Goal: Information Seeking & Learning: Learn about a topic

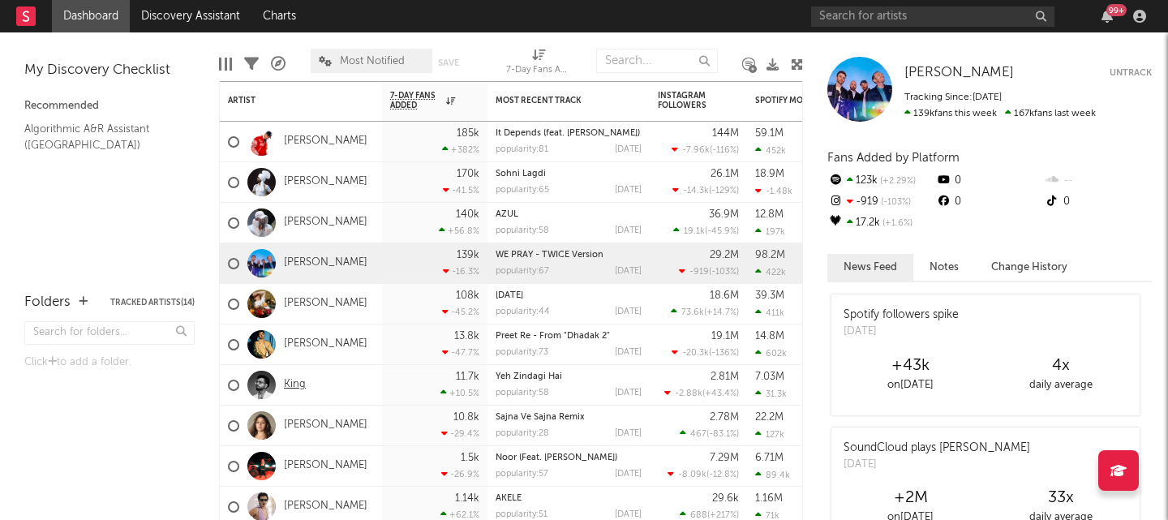
click at [295, 382] on link "King" at bounding box center [295, 385] width 22 height 14
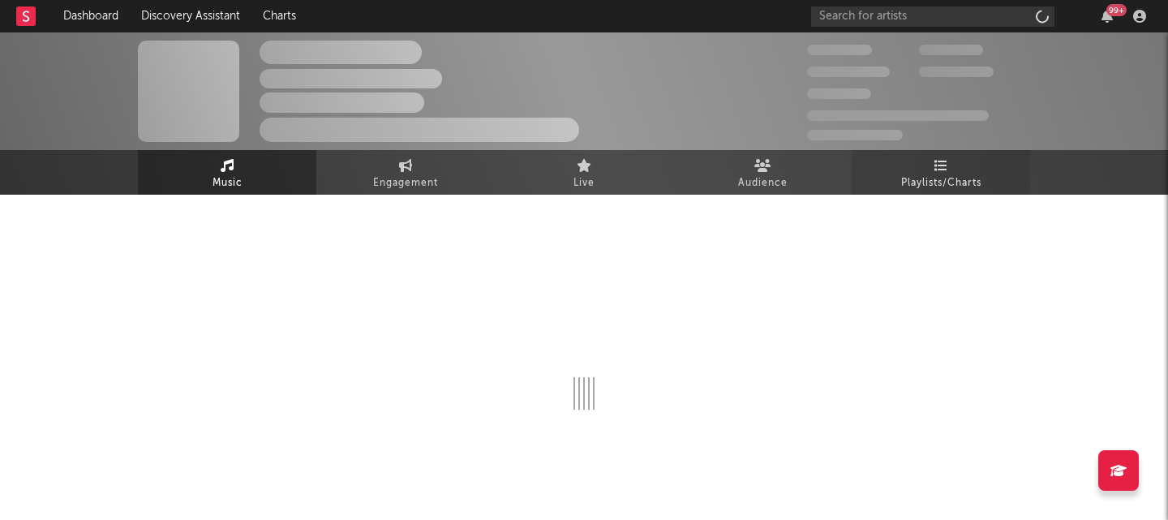
click at [967, 169] on link "Playlists/Charts" at bounding box center [941, 172] width 178 height 45
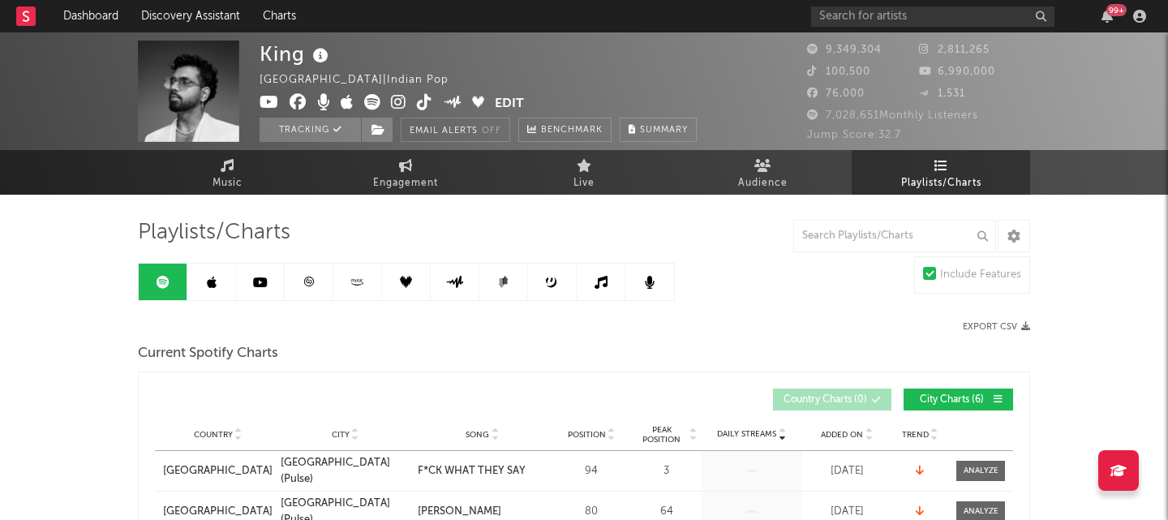
click at [320, 287] on link at bounding box center [309, 282] width 49 height 37
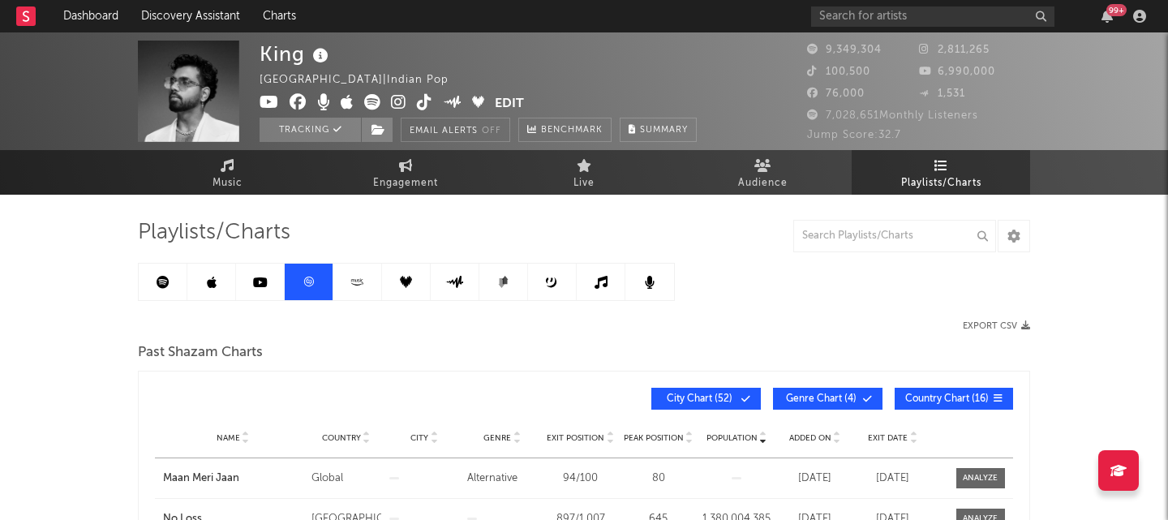
click at [170, 286] on link at bounding box center [163, 282] width 49 height 37
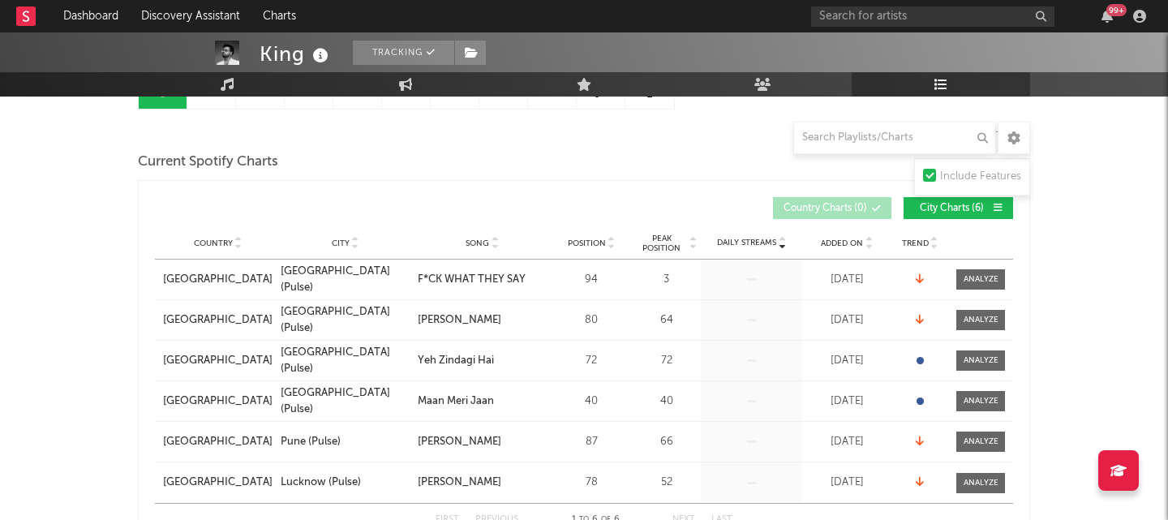
scroll to position [223, 0]
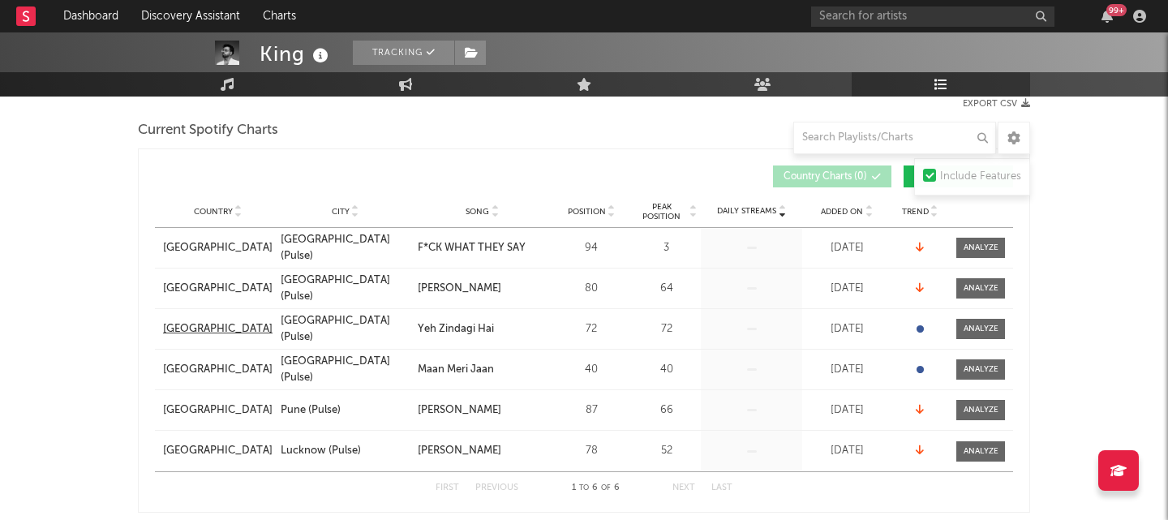
click at [171, 332] on div "[GEOGRAPHIC_DATA]" at bounding box center [218, 329] width 110 height 16
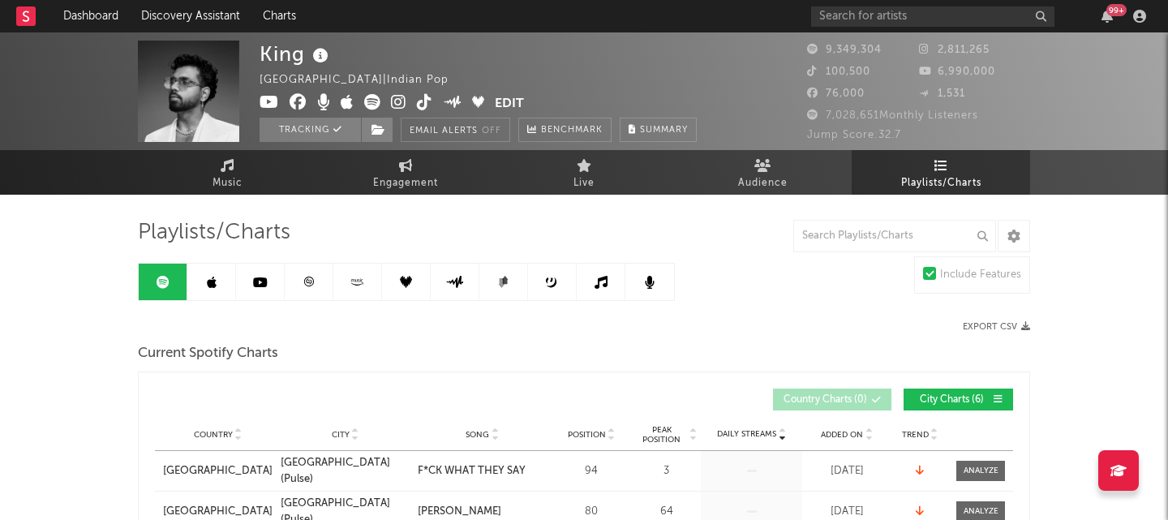
click at [318, 276] on link at bounding box center [309, 282] width 49 height 37
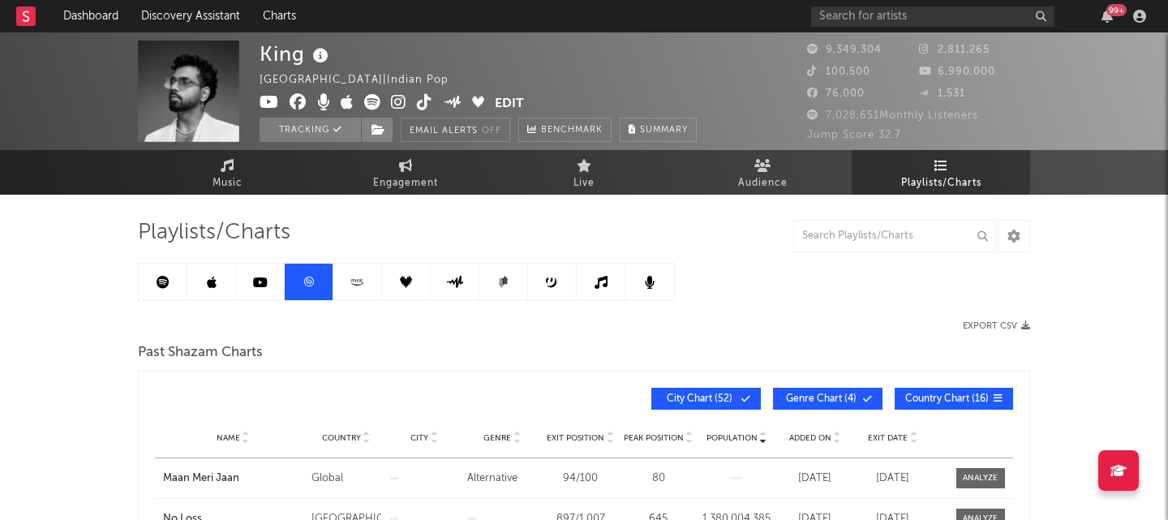
click at [154, 295] on link at bounding box center [163, 282] width 49 height 37
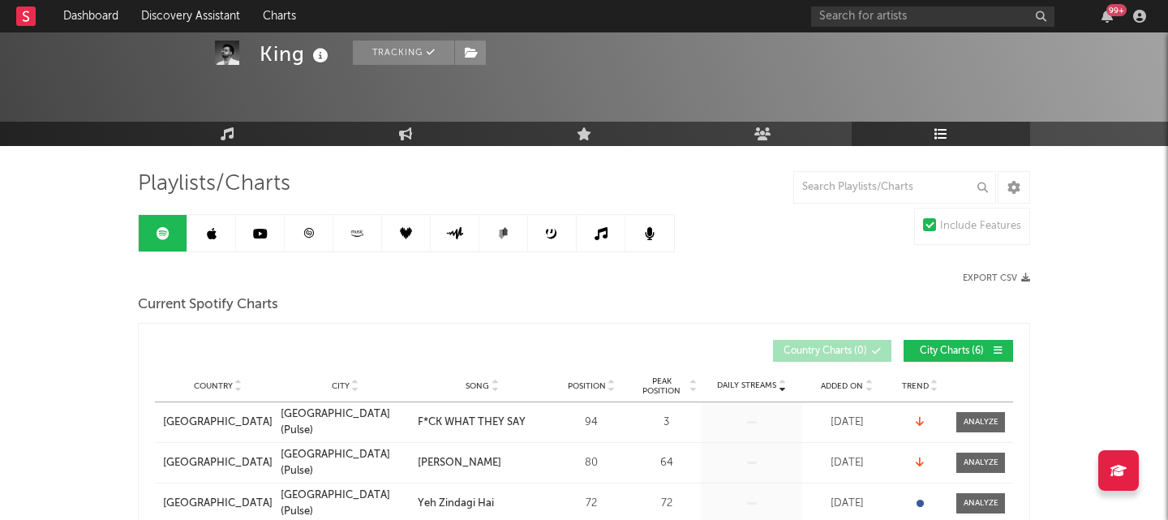
scroll to position [45, 0]
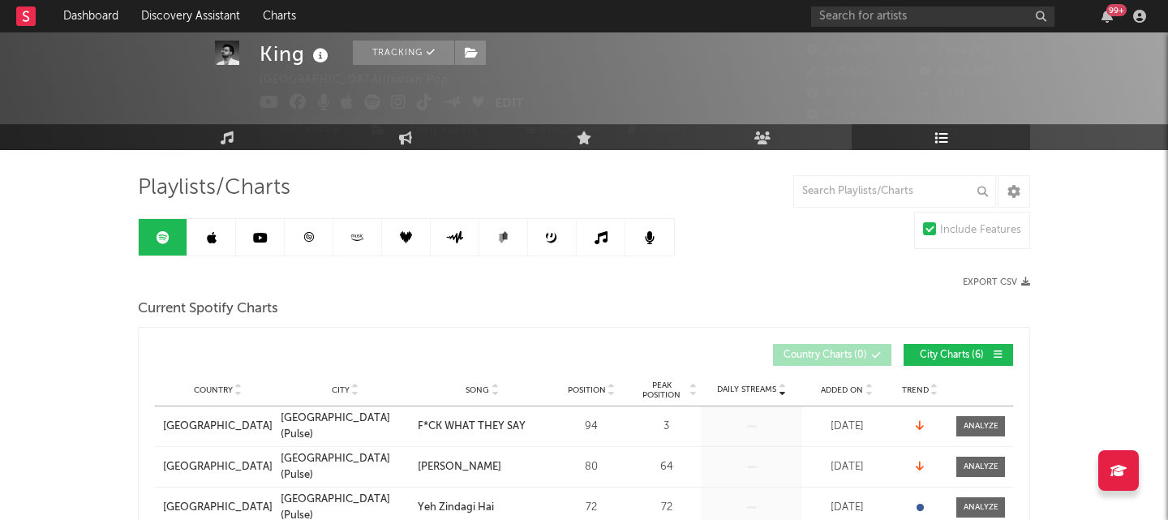
click at [320, 239] on link at bounding box center [309, 237] width 49 height 37
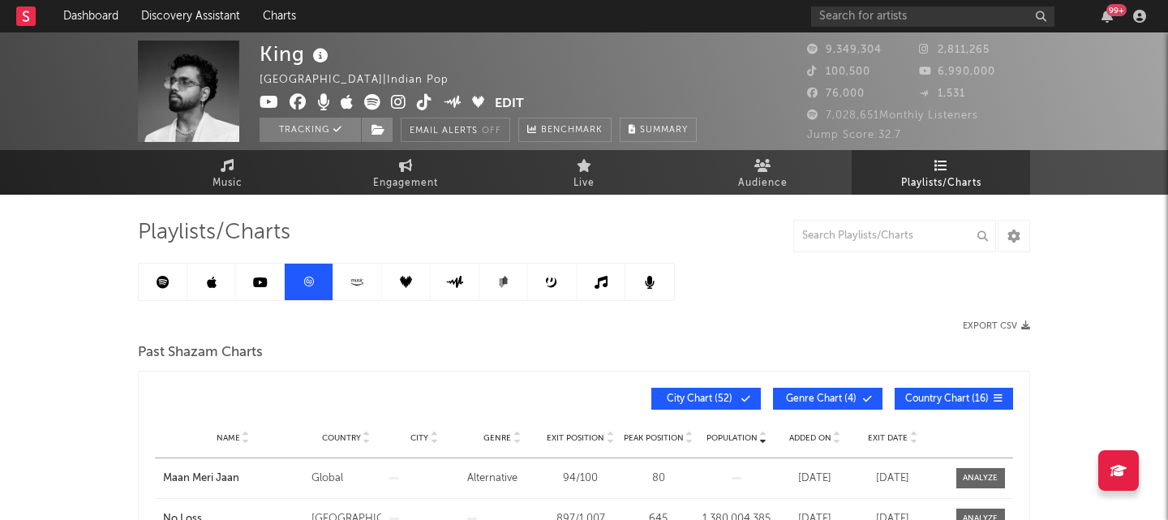
click at [165, 293] on link at bounding box center [163, 282] width 49 height 37
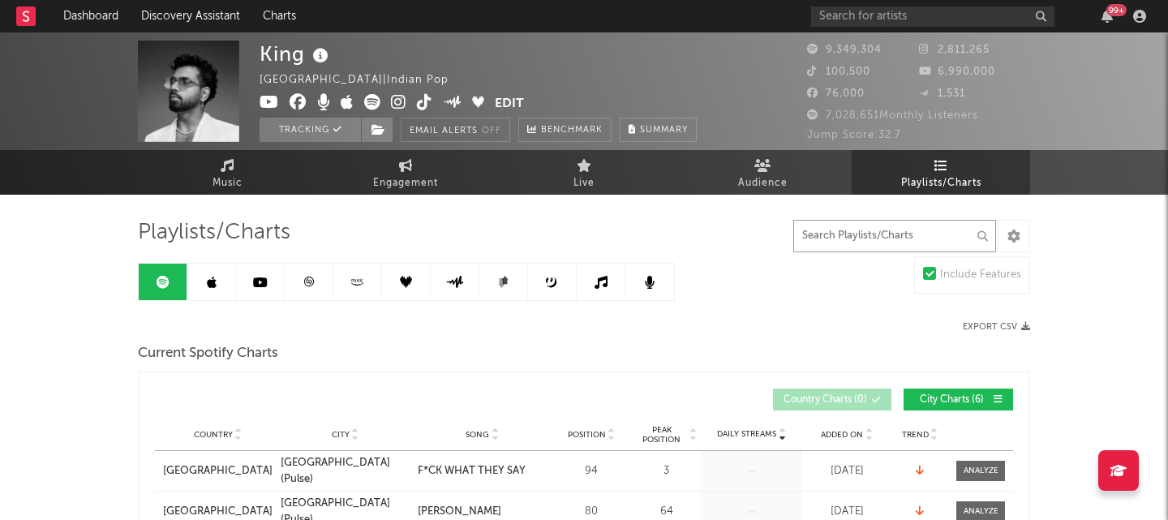
click at [879, 239] on input "text" at bounding box center [894, 236] width 203 height 32
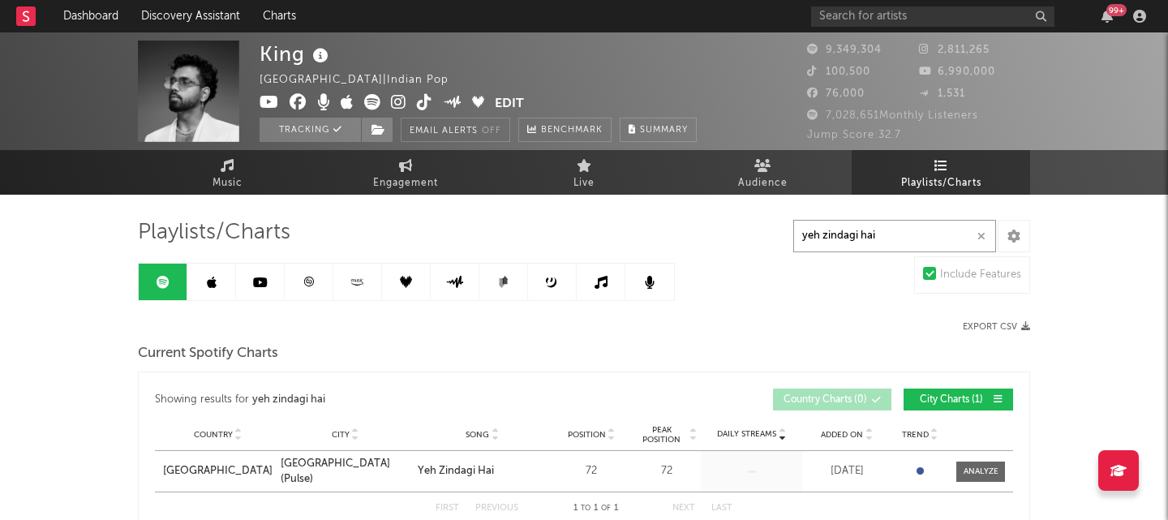
type input "yeh zindagi hai"
click at [260, 277] on icon at bounding box center [260, 282] width 15 height 13
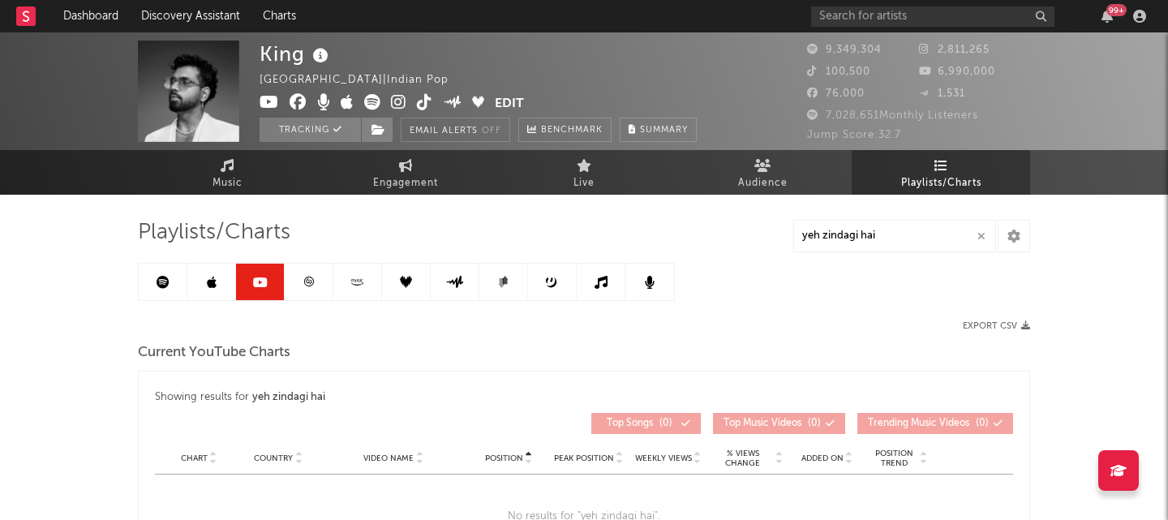
click at [204, 280] on link at bounding box center [211, 282] width 49 height 37
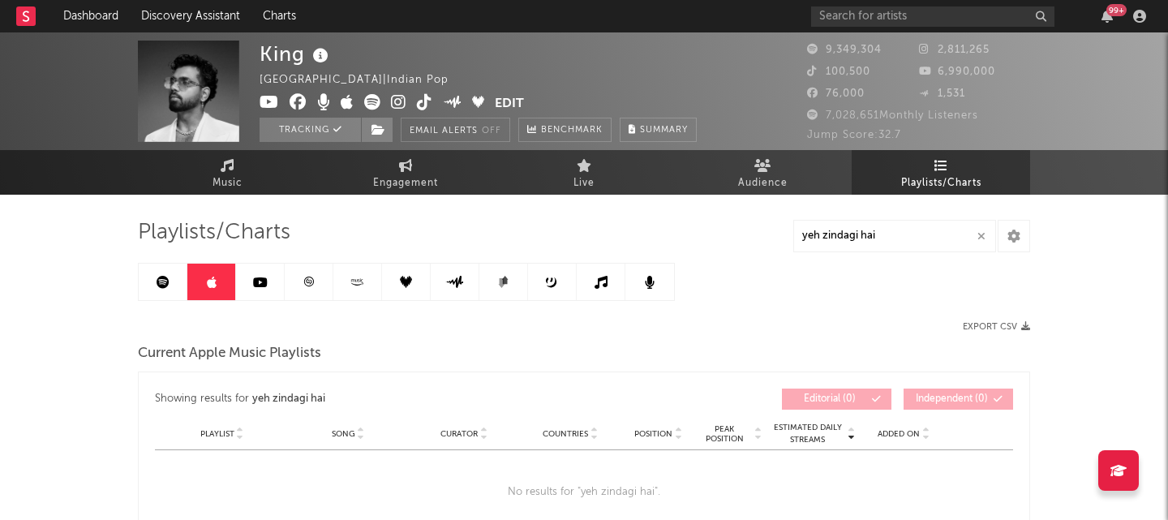
click at [303, 287] on icon at bounding box center [309, 282] width 12 height 12
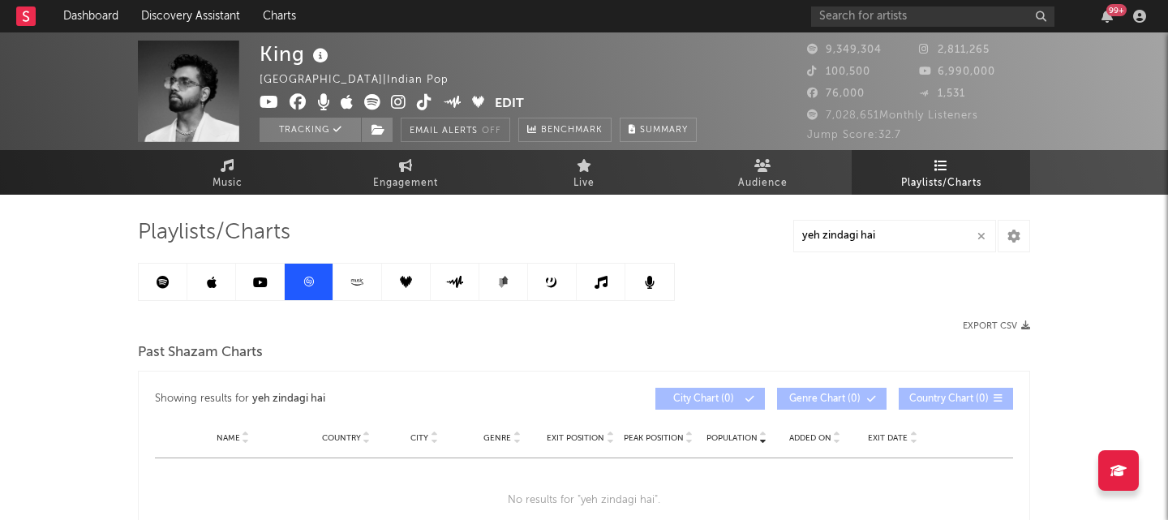
click at [400, 278] on icon at bounding box center [406, 282] width 12 height 12
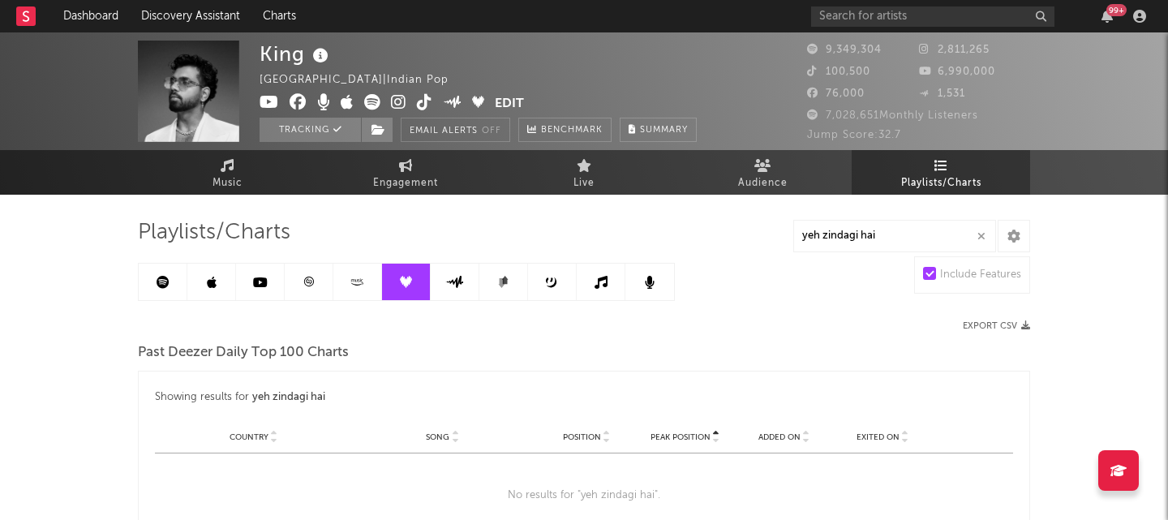
click at [475, 282] on link at bounding box center [455, 282] width 49 height 37
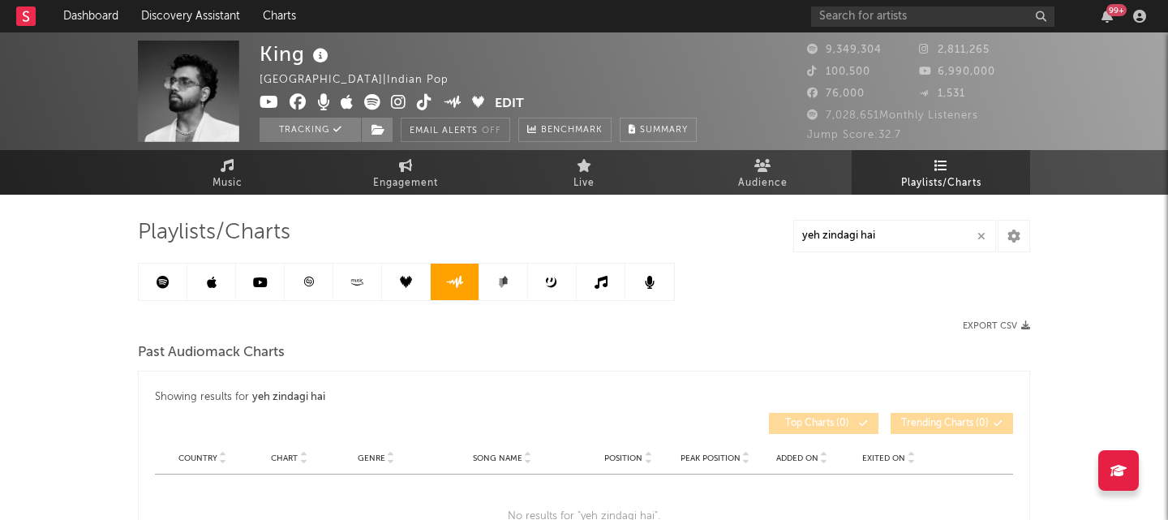
click at [502, 282] on icon at bounding box center [502, 283] width 6 height 10
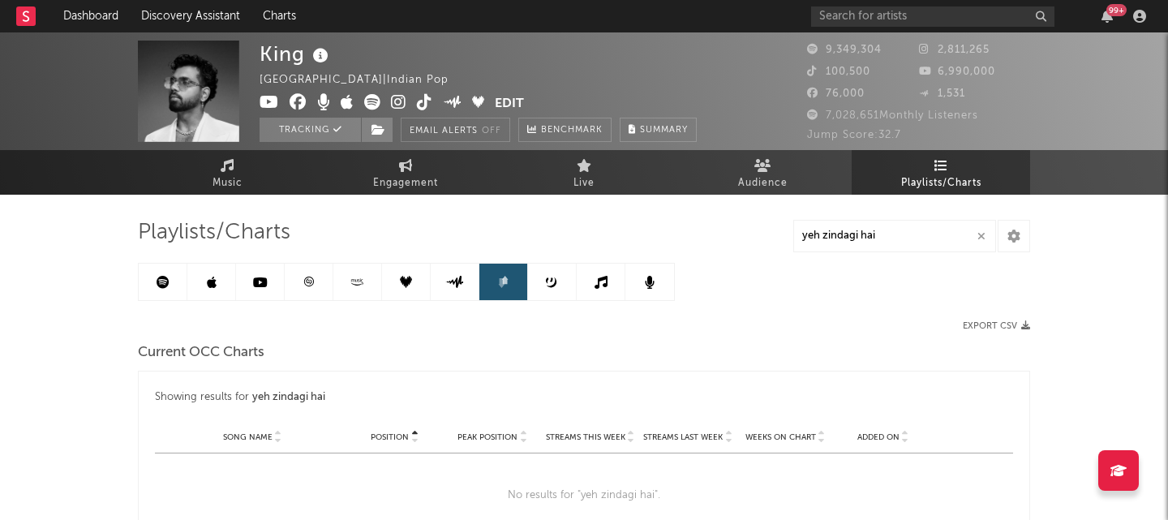
click at [540, 283] on link at bounding box center [552, 282] width 49 height 37
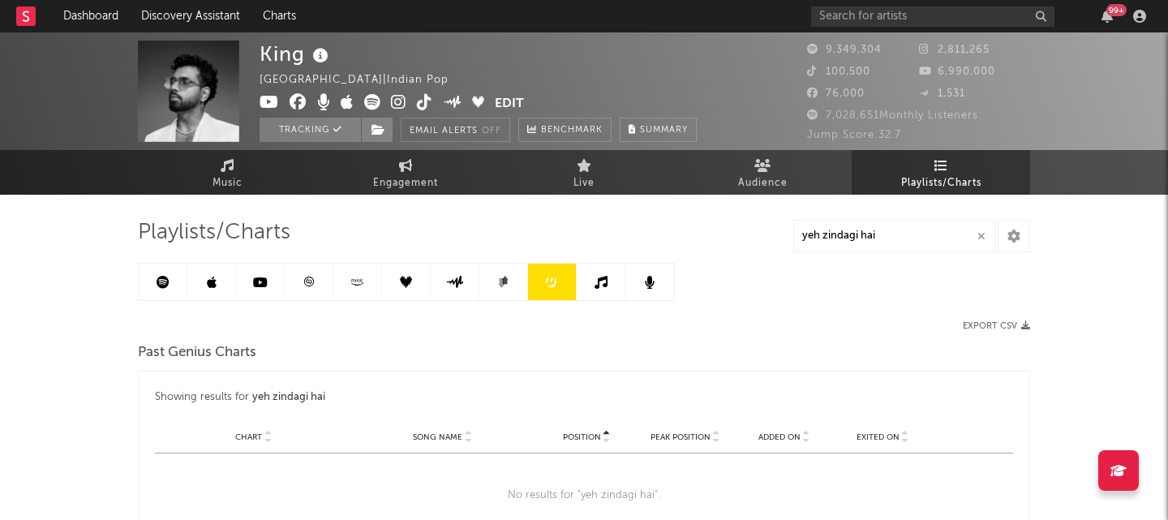
click at [154, 287] on link at bounding box center [163, 282] width 49 height 37
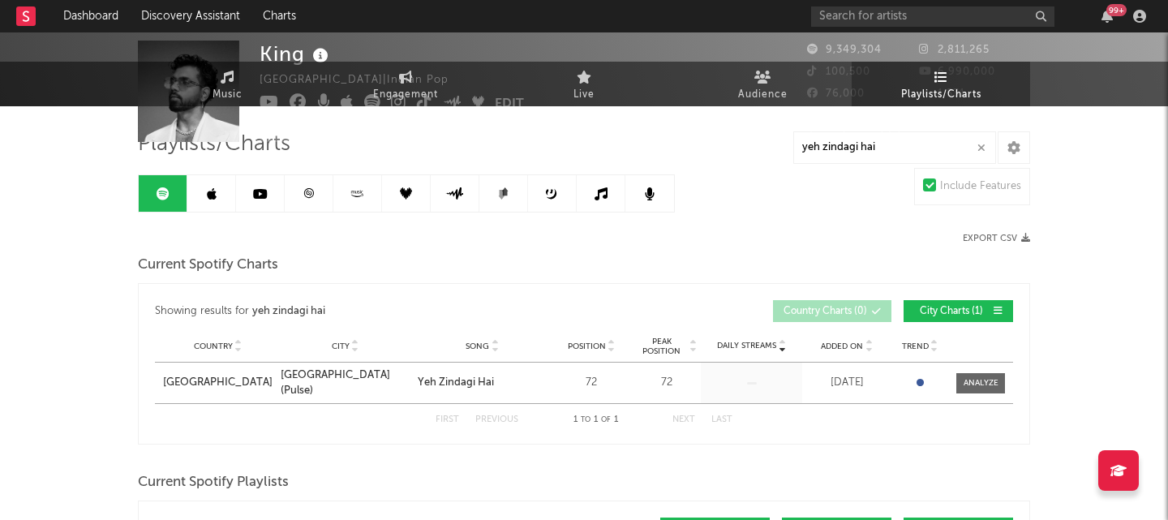
scroll to position [152, 0]
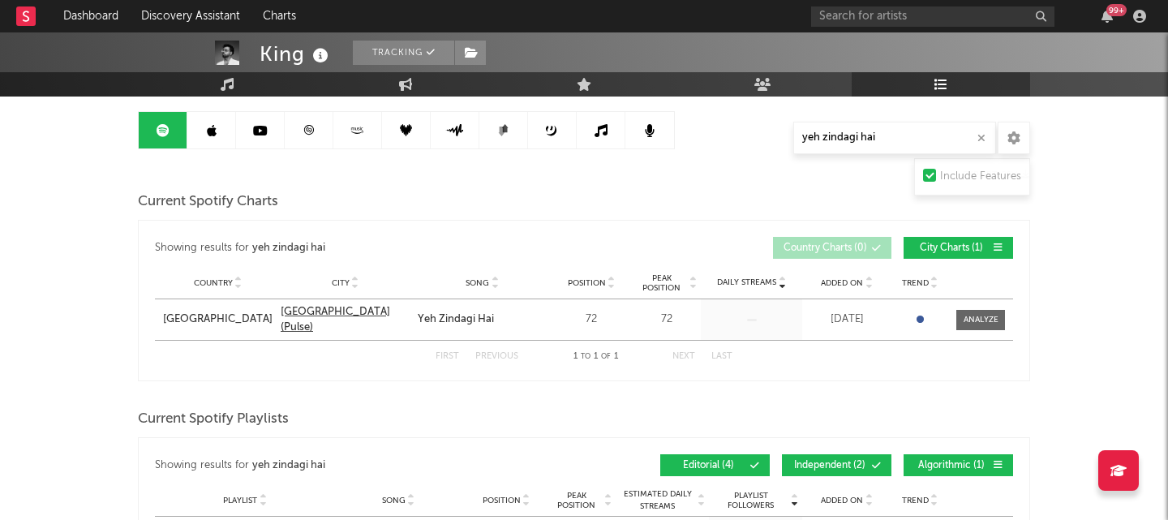
click at [303, 320] on div "[GEOGRAPHIC_DATA] (Pulse)" at bounding box center [345, 320] width 129 height 32
